Goal: Transaction & Acquisition: Purchase product/service

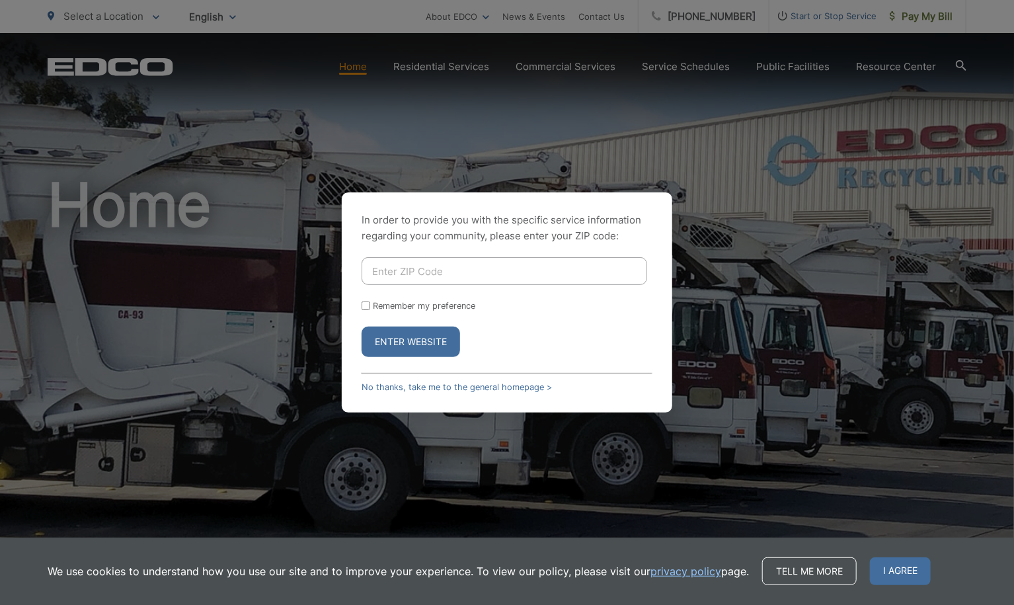
click at [408, 274] on input "Enter ZIP Code" at bounding box center [505, 271] width 286 height 28
type input "92069"
click at [362, 327] on button "Enter Website" at bounding box center [411, 342] width 99 height 30
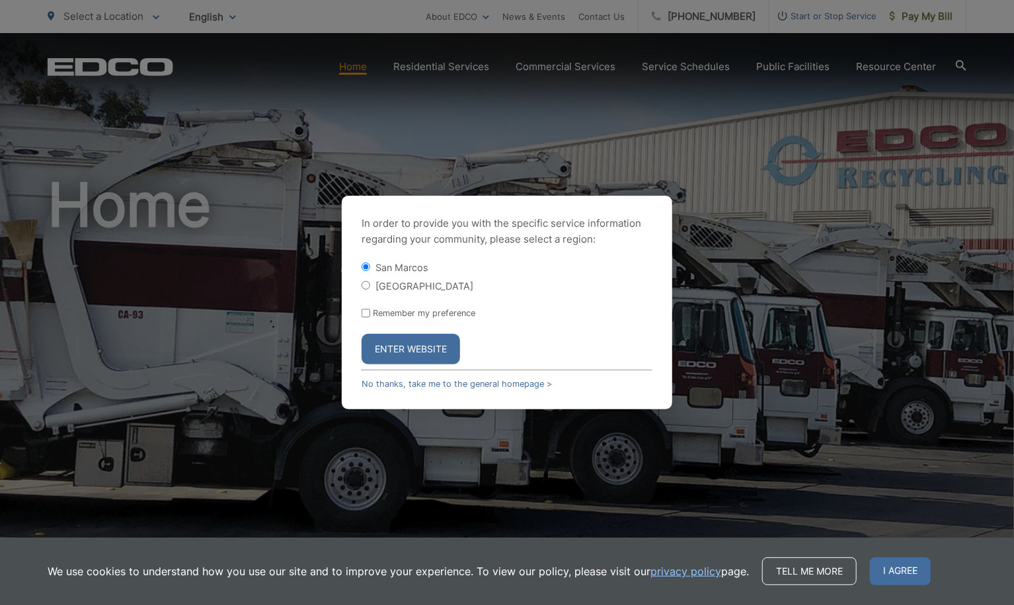
click at [368, 315] on input "Remember my preference" at bounding box center [366, 313] width 9 height 9
checkbox input "true"
click at [396, 351] on button "Enter Website" at bounding box center [411, 349] width 99 height 30
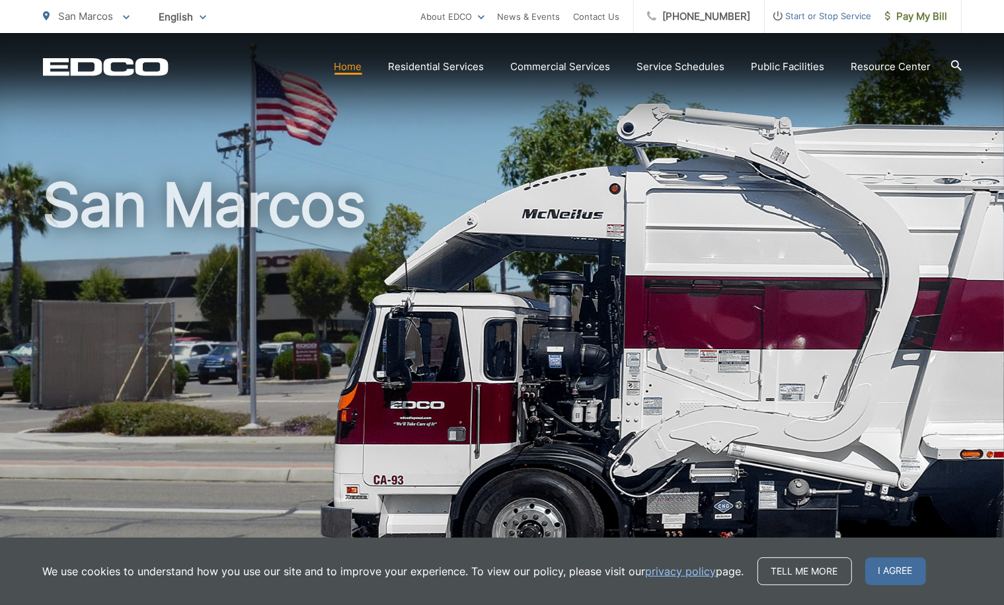
click at [913, 18] on span "Pay My Bill" at bounding box center [916, 17] width 63 height 16
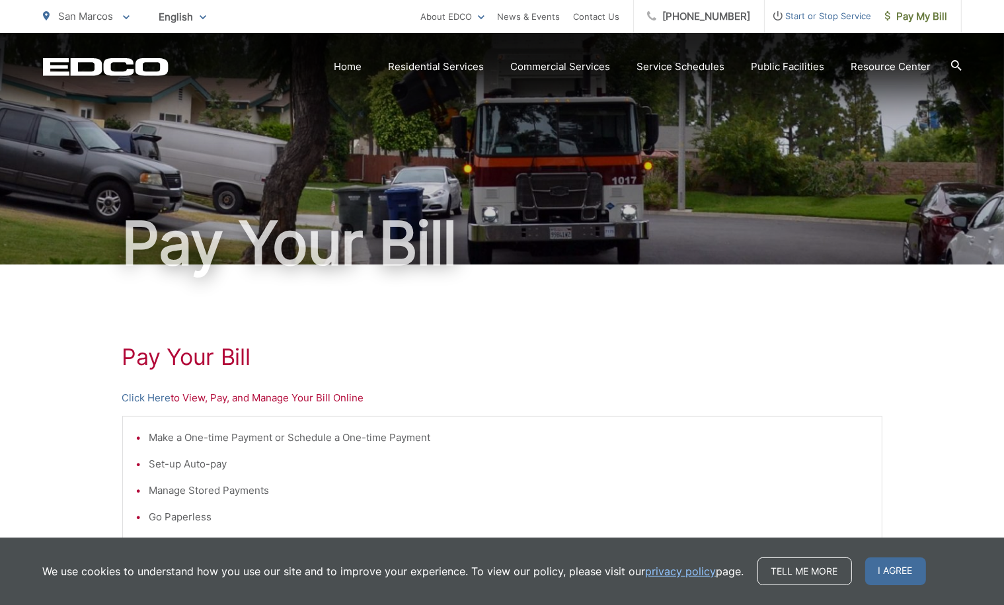
click at [145, 401] on link "Click Here" at bounding box center [146, 398] width 49 height 16
